Goal: Information Seeking & Learning: Learn about a topic

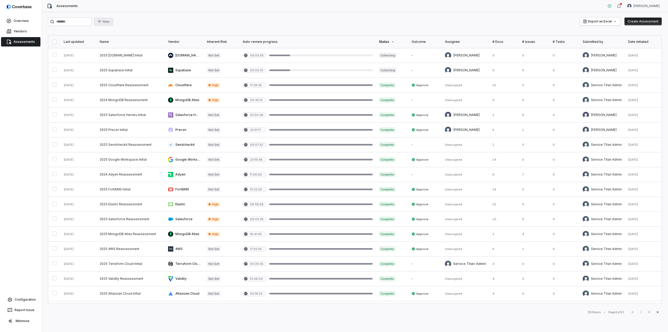
click at [101, 23] on icon "button" at bounding box center [99, 22] width 3 height 2
click at [166, 26] on div "Filter Export as Excel Create Assessment" at bounding box center [355, 21] width 614 height 8
click at [23, 29] on span "Vendors" at bounding box center [20, 31] width 13 height 4
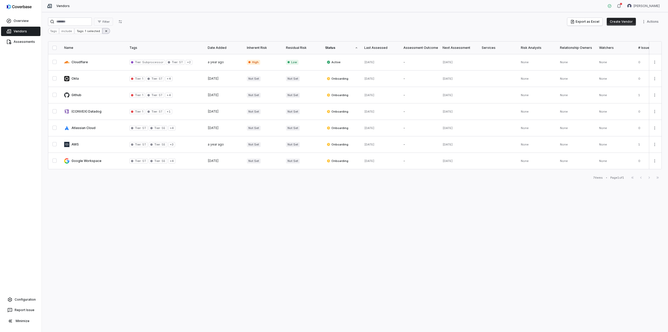
click at [105, 32] on icon at bounding box center [106, 31] width 4 height 4
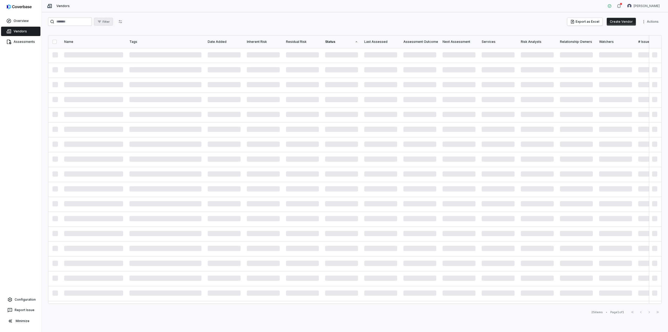
click at [110, 22] on span "Filter" at bounding box center [106, 22] width 7 height 4
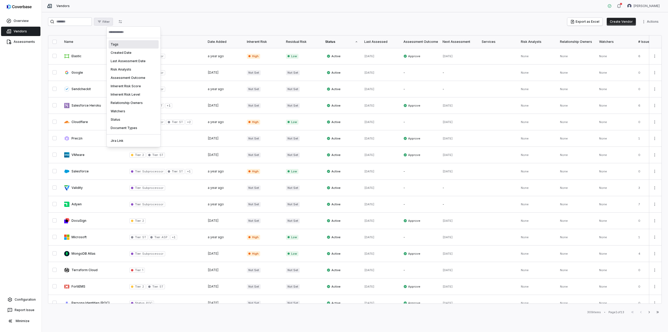
drag, startPoint x: 152, startPoint y: 21, endPoint x: 124, endPoint y: 21, distance: 27.4
click at [152, 21] on html "Overview Vendors Assessments Configuration Report Issue Minimize Vendors Darko …" at bounding box center [334, 166] width 668 height 332
click at [122, 23] on icon "button" at bounding box center [120, 21] width 3 height 3
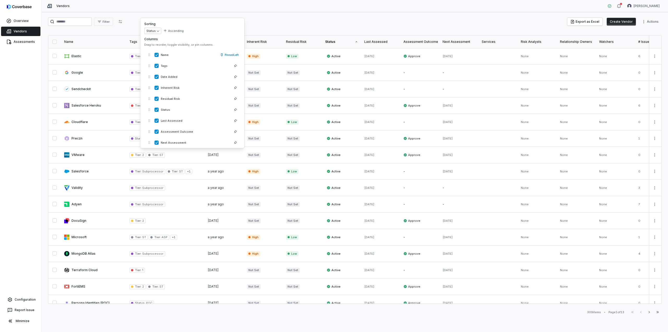
click at [148, 12] on div "Vendors Darko Dimitrovski" at bounding box center [355, 6] width 626 height 12
click at [110, 23] on span "Filter" at bounding box center [106, 22] width 7 height 4
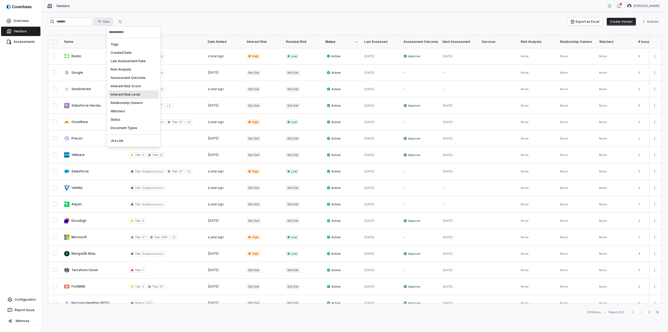
click at [280, 21] on html "Overview Vendors Assessments Configuration Report Issue Minimize Vendors Darko …" at bounding box center [334, 166] width 668 height 332
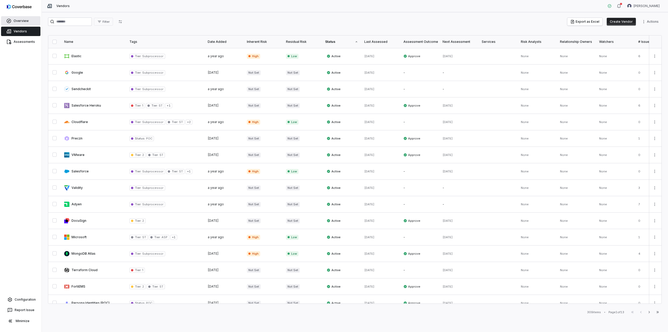
click at [26, 22] on span "Overview" at bounding box center [21, 21] width 15 height 4
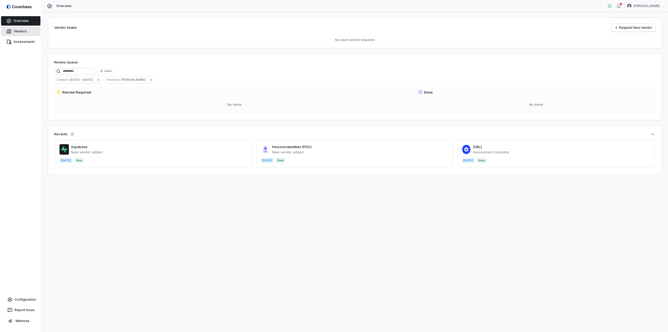
click at [15, 29] on link "Vendors" at bounding box center [20, 31] width 39 height 9
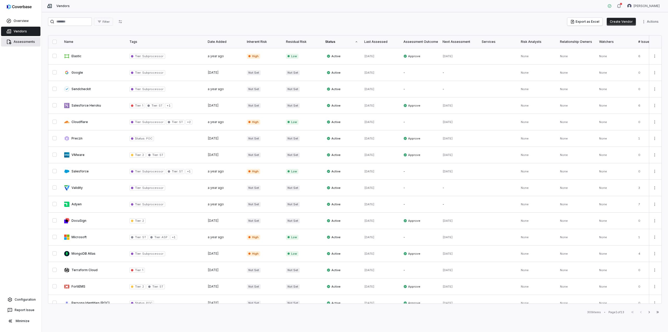
click at [19, 44] on span "Assessments" at bounding box center [24, 42] width 21 height 4
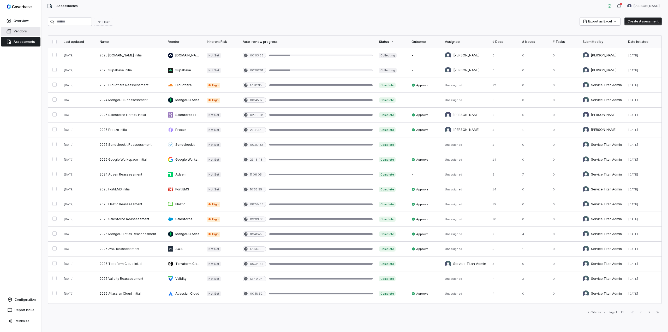
click at [17, 28] on link "Vendors" at bounding box center [20, 31] width 39 height 9
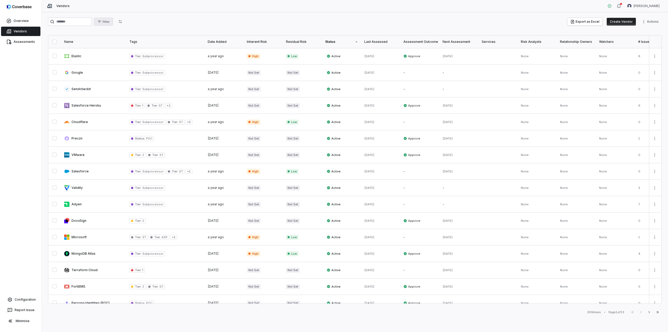
click at [110, 22] on span "Filter" at bounding box center [106, 22] width 7 height 4
click at [119, 47] on div "Tags" at bounding box center [134, 44] width 50 height 8
click at [121, 86] on span "Tier :" at bounding box center [123, 86] width 7 height 4
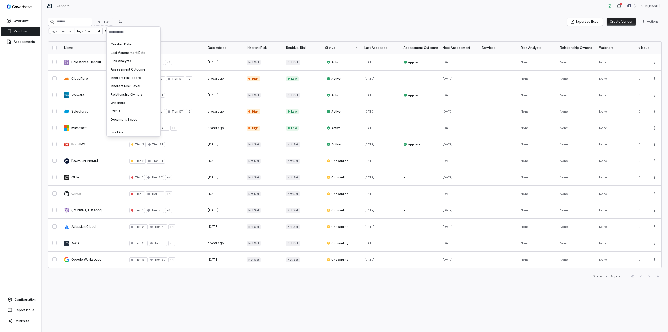
click at [183, 20] on html "Overview Vendors Assessments Configuration Report Issue Minimize Vendors Darko …" at bounding box center [334, 166] width 668 height 332
click at [597, 22] on button "Export as Excel" at bounding box center [584, 22] width 35 height 8
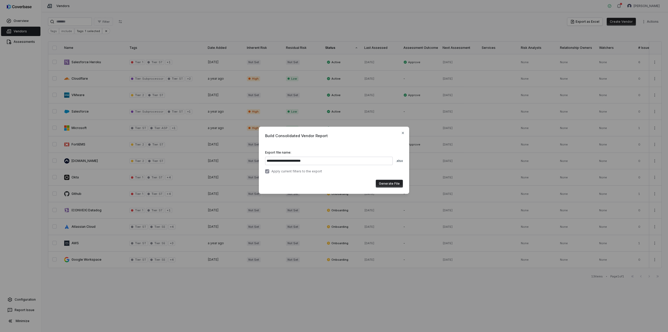
click at [394, 185] on button "Generate File" at bounding box center [389, 184] width 27 height 8
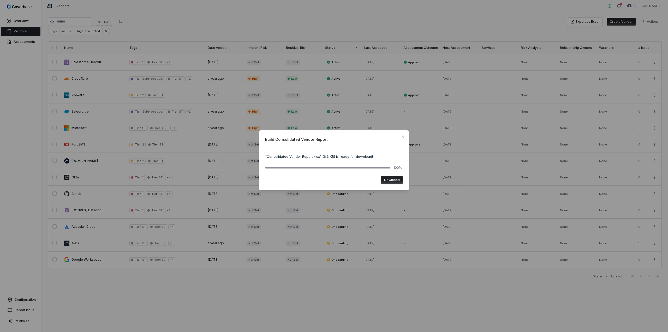
click at [391, 178] on button "Download" at bounding box center [392, 180] width 22 height 8
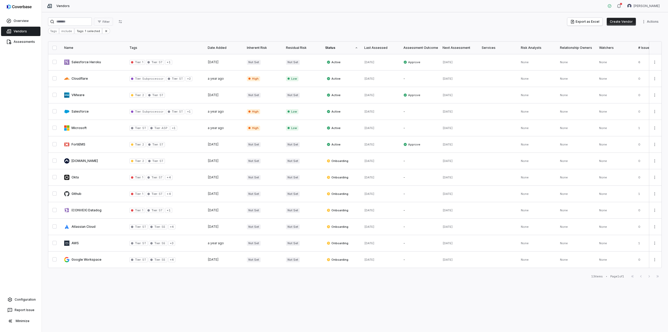
click at [217, 48] on div "Date Added" at bounding box center [224, 48] width 33 height 4
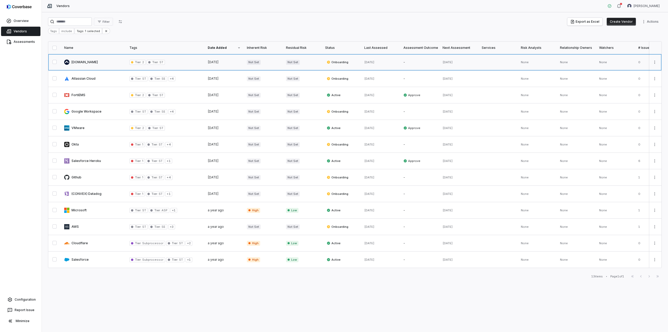
click at [80, 63] on link at bounding box center [93, 62] width 65 height 16
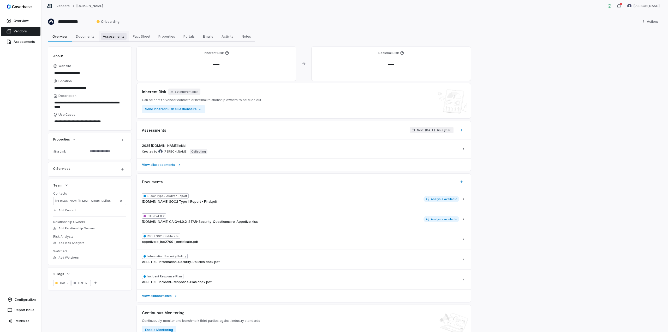
click at [116, 36] on span "Assessments" at bounding box center [114, 36] width 26 height 7
type textarea "*"
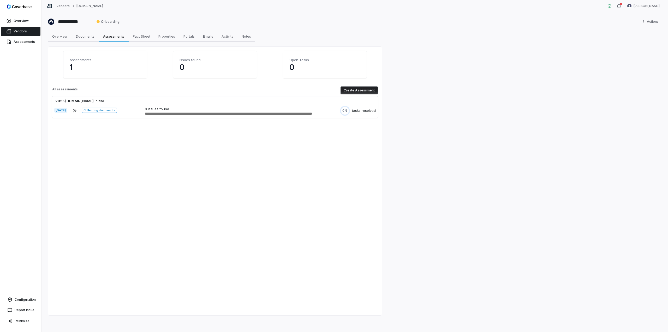
click at [93, 70] on p "1" at bounding box center [105, 66] width 71 height 9
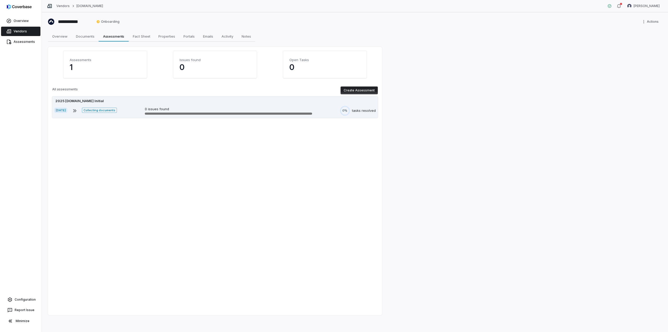
click at [130, 112] on div "Sep 11, 2025 Collecting documents 0 issues found 0% tasks resolved" at bounding box center [214, 111] width 321 height 10
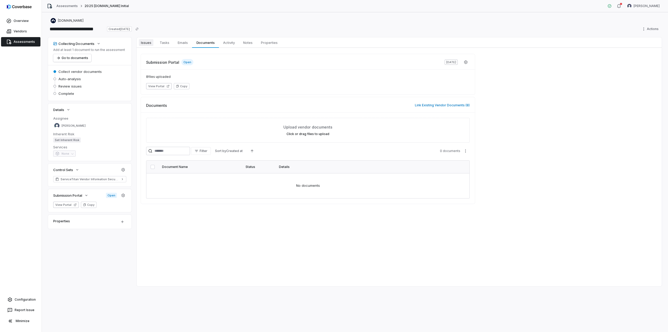
click at [148, 44] on span "Issues" at bounding box center [146, 42] width 15 height 7
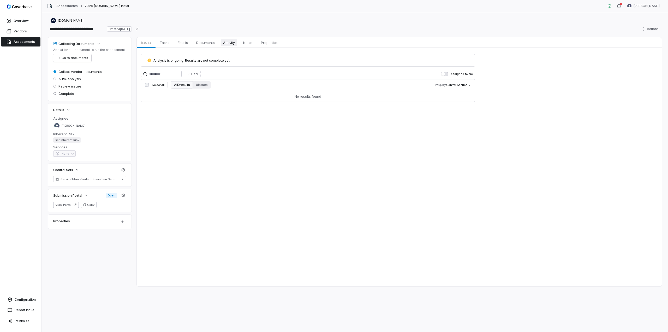
click at [223, 40] on span "Activity" at bounding box center [229, 42] width 16 height 7
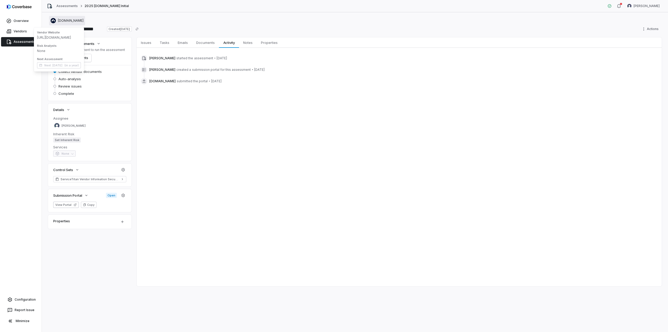
click at [73, 20] on span "[DOMAIN_NAME]" at bounding box center [71, 21] width 26 height 4
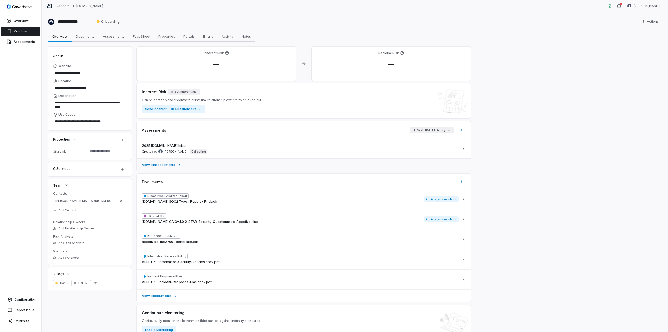
click at [178, 164] on icon at bounding box center [179, 165] width 4 height 4
type textarea "*"
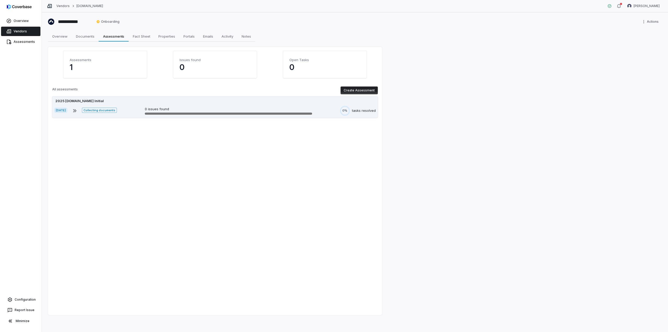
click at [67, 109] on span "[DATE]" at bounding box center [60, 109] width 13 height 5
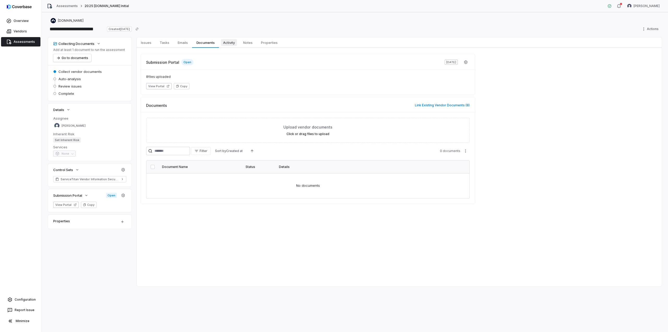
click at [230, 44] on span "Activity" at bounding box center [229, 42] width 16 height 7
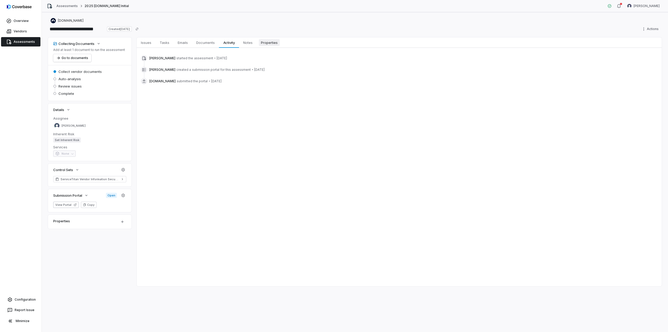
click at [266, 45] on span "Properties" at bounding box center [269, 42] width 21 height 7
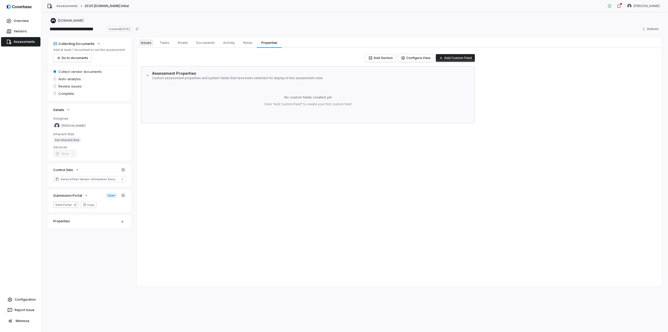
click at [150, 42] on span "Issues" at bounding box center [146, 42] width 15 height 7
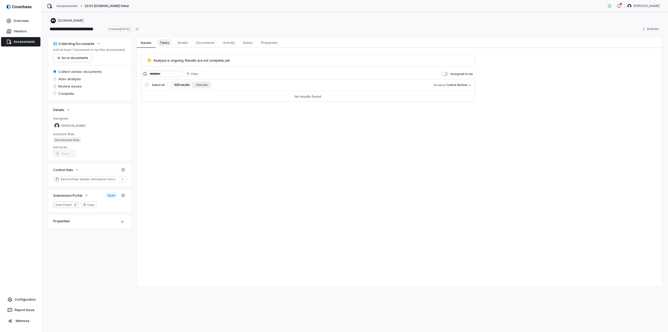
click at [171, 42] on link "Tasks Tasks" at bounding box center [165, 42] width 18 height 10
click at [186, 44] on span "Emails" at bounding box center [183, 42] width 14 height 7
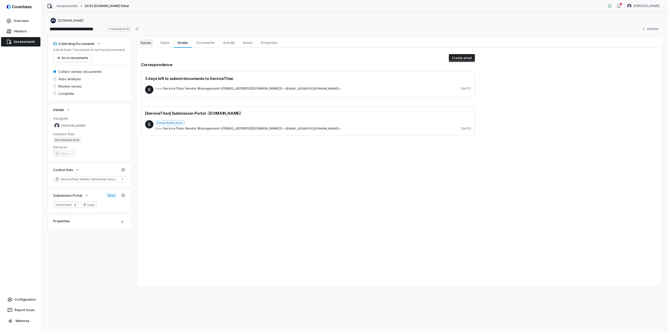
click at [147, 42] on span "Issues" at bounding box center [146, 42] width 15 height 7
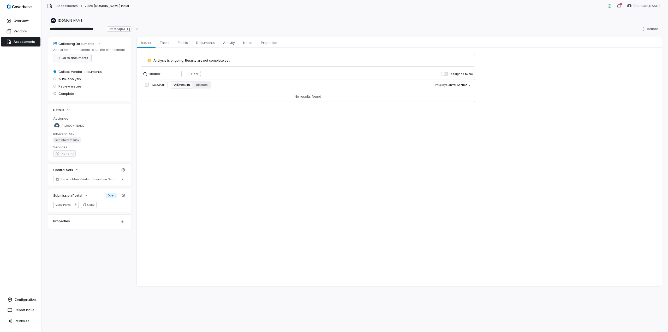
click at [76, 57] on button "Go to documents" at bounding box center [72, 58] width 38 height 8
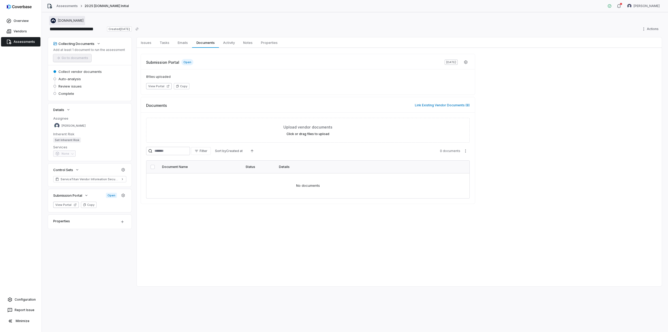
click at [65, 20] on span "[DOMAIN_NAME]" at bounding box center [71, 21] width 26 height 4
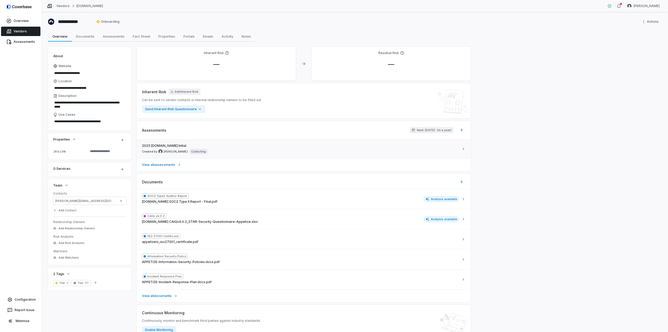
click at [191, 150] on p "Collecting" at bounding box center [198, 151] width 15 height 4
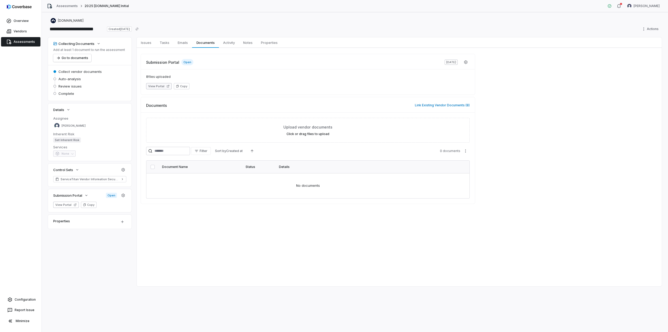
click at [159, 86] on button "View Portal" at bounding box center [159, 86] width 26 height 6
click at [151, 44] on span "Issues" at bounding box center [146, 42] width 15 height 7
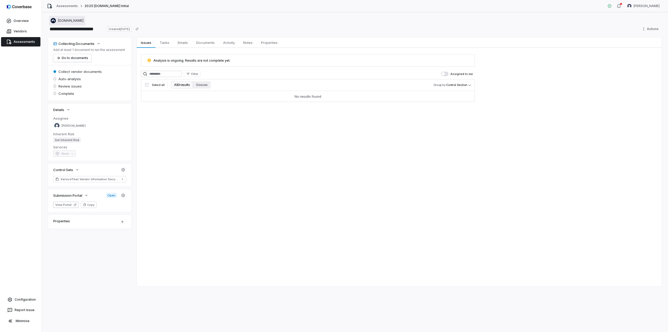
click at [55, 21] on div "[DOMAIN_NAME]" at bounding box center [67, 20] width 33 height 5
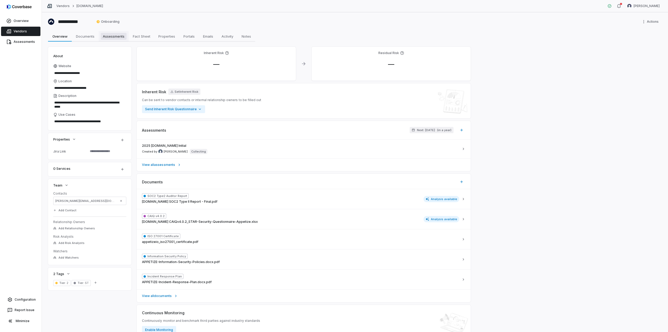
click at [122, 40] on link "Assessments Assessments" at bounding box center [114, 36] width 30 height 10
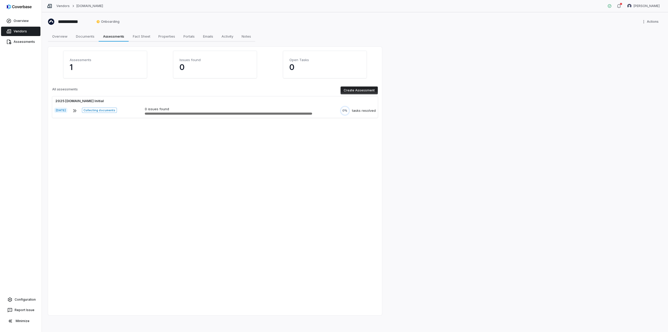
click at [95, 65] on p "1" at bounding box center [105, 66] width 71 height 9
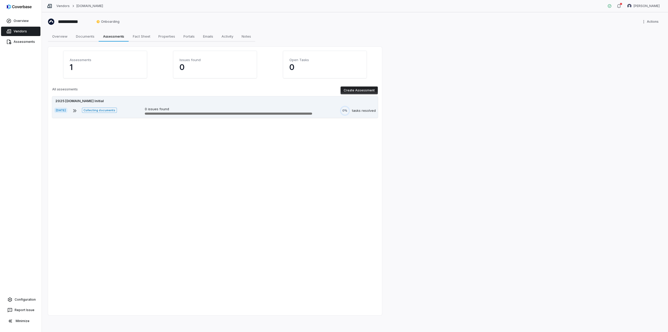
click at [113, 101] on div "2025 [DOMAIN_NAME] Initial" at bounding box center [214, 100] width 321 height 5
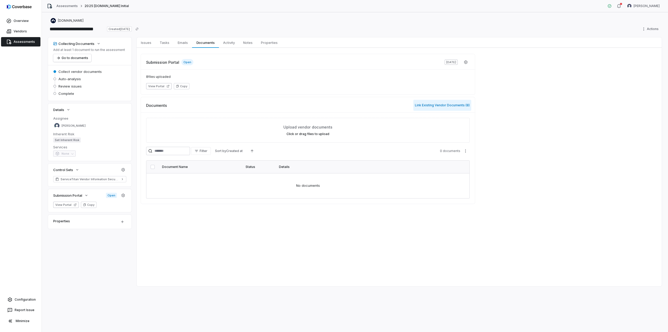
click at [429, 106] on button "Link Existing Vendor Documents ( 8 )" at bounding box center [442, 105] width 58 height 11
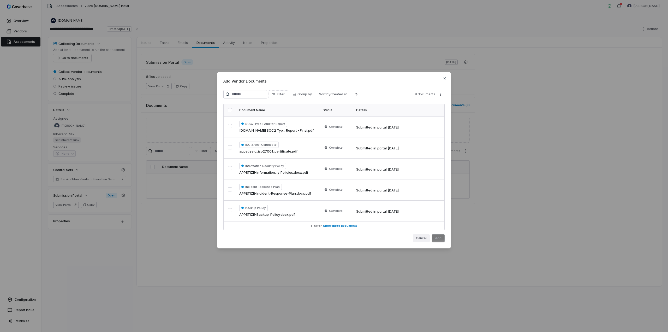
click at [424, 237] on button "Cancel" at bounding box center [421, 238] width 17 height 8
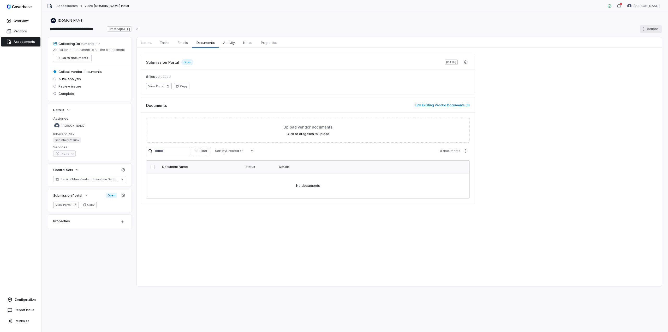
click at [655, 27] on html "**********" at bounding box center [334, 166] width 668 height 332
click at [607, 60] on div "Export as PDF" at bounding box center [603, 61] width 38 height 8
click at [599, 105] on html "**********" at bounding box center [334, 166] width 668 height 332
click at [235, 39] on span "Activity" at bounding box center [229, 42] width 16 height 7
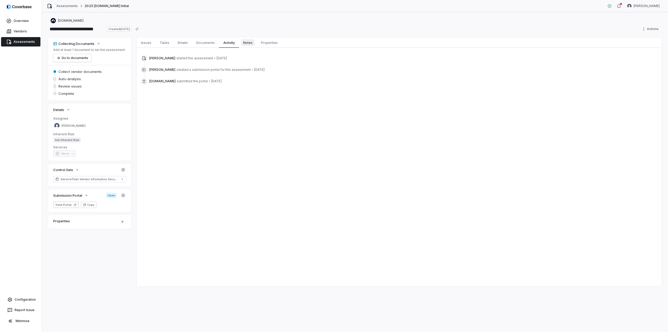
click at [249, 40] on span "Notes" at bounding box center [248, 42] width 14 height 7
click at [269, 43] on span "Properties" at bounding box center [269, 42] width 21 height 7
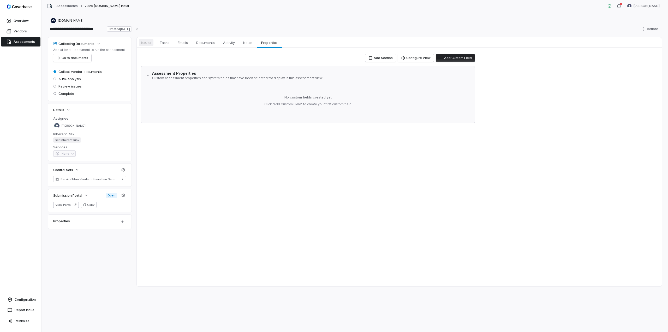
click at [152, 43] on span "Issues" at bounding box center [146, 42] width 15 height 7
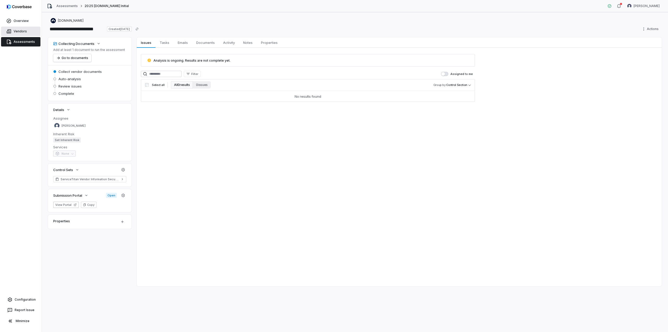
click at [21, 32] on span "Vendors" at bounding box center [20, 31] width 13 height 4
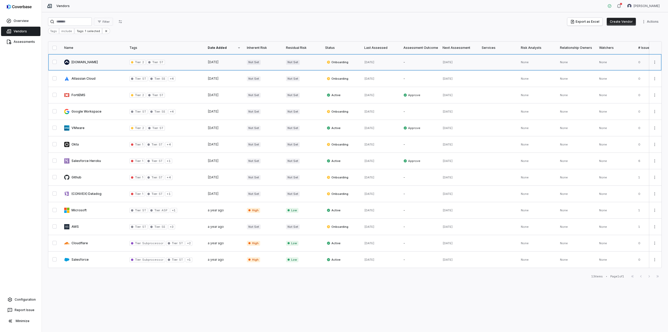
click at [74, 61] on link at bounding box center [93, 62] width 65 height 16
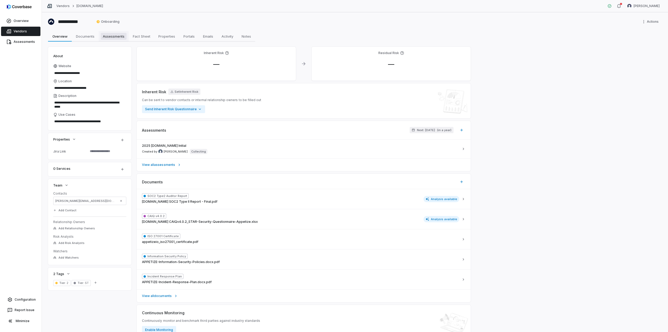
click at [120, 38] on span "Assessments" at bounding box center [114, 36] width 26 height 7
type textarea "*"
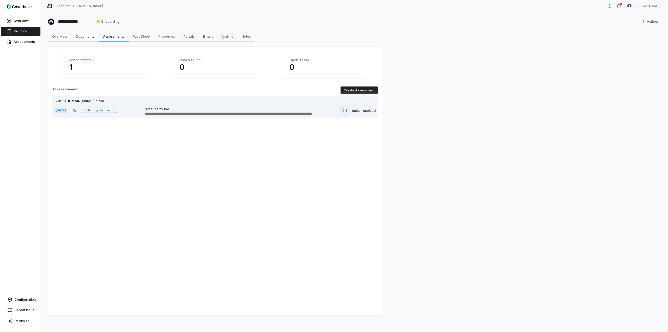
click at [125, 99] on div "2025 [DOMAIN_NAME] Initial" at bounding box center [214, 100] width 321 height 5
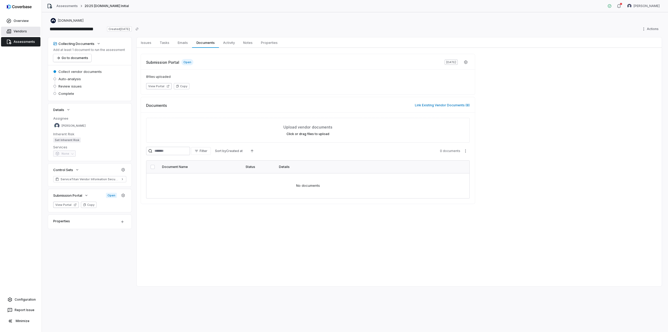
click at [25, 29] on link "Vendors" at bounding box center [20, 31] width 39 height 9
